Goal: Task Accomplishment & Management: Manage account settings

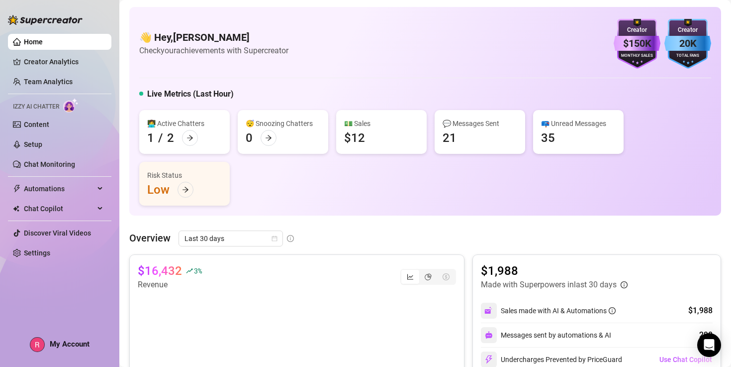
click at [70, 341] on span "My Account" at bounding box center [70, 343] width 40 height 9
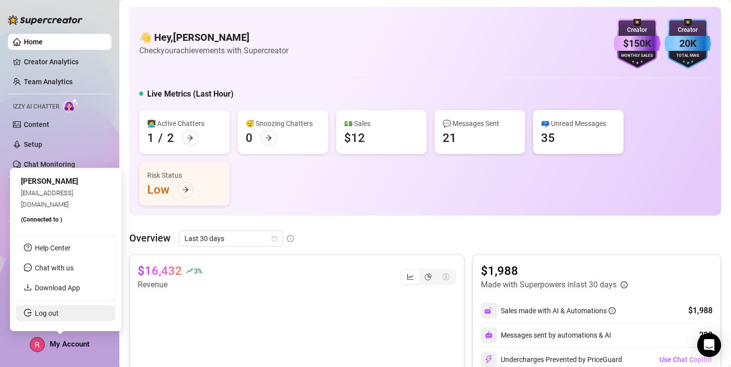
click at [59, 314] on link "Log out" at bounding box center [47, 313] width 24 height 8
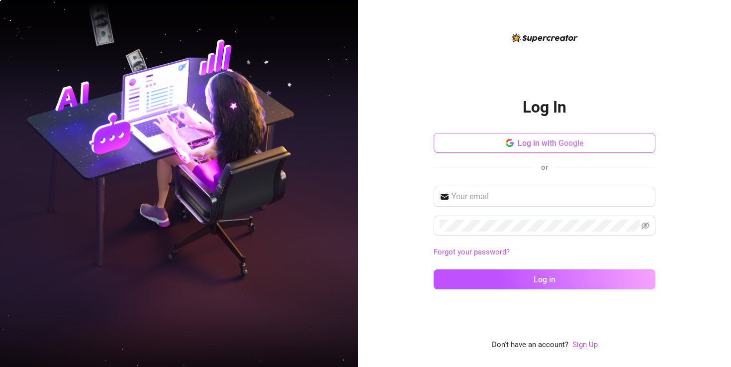
click at [563, 143] on span "Log in with Google" at bounding box center [551, 142] width 66 height 9
